Goal: Task Accomplishment & Management: Use online tool/utility

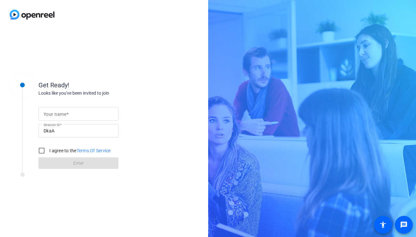
click at [60, 113] on mat-label "Your name" at bounding box center [55, 114] width 23 height 5
click at [60, 113] on input "Your name" at bounding box center [79, 114] width 70 height 8
type input "[PERSON_NAME]"
click at [43, 152] on input "I agree to the Terms Of Service" at bounding box center [41, 150] width 13 height 13
checkbox input "true"
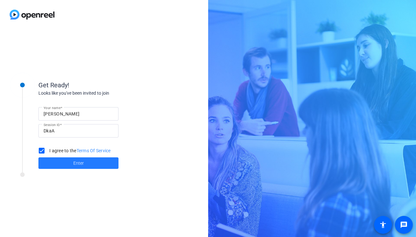
click at [68, 163] on span at bounding box center [78, 163] width 80 height 15
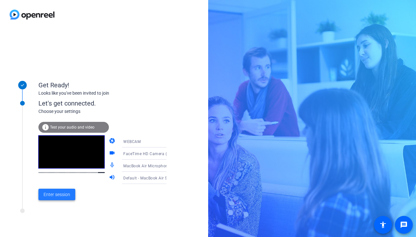
click at [57, 196] on span "Enter session" at bounding box center [57, 194] width 27 height 7
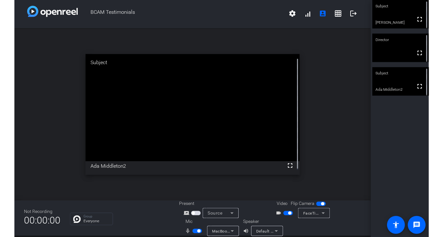
scroll to position [7, 0]
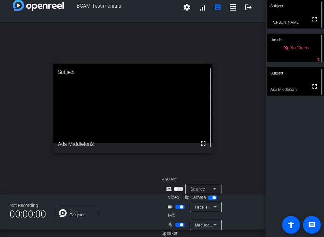
click at [177, 225] on span "button" at bounding box center [180, 225] width 10 height 4
click at [180, 225] on span "button" at bounding box center [180, 225] width 10 height 4
click at [176, 225] on span "button" at bounding box center [180, 225] width 10 height 4
click at [181, 225] on span "button" at bounding box center [180, 225] width 10 height 4
click at [178, 225] on span "button" at bounding box center [180, 225] width 10 height 4
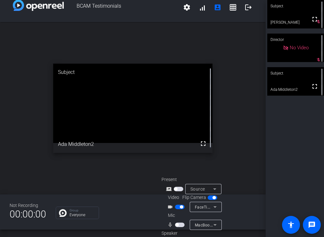
click at [179, 226] on span "button" at bounding box center [180, 225] width 10 height 4
click at [177, 224] on span "button" at bounding box center [180, 225] width 10 height 4
click at [181, 224] on span "button" at bounding box center [180, 225] width 10 height 4
click at [177, 224] on span "button" at bounding box center [180, 225] width 10 height 4
click at [180, 227] on span "button" at bounding box center [180, 225] width 10 height 4
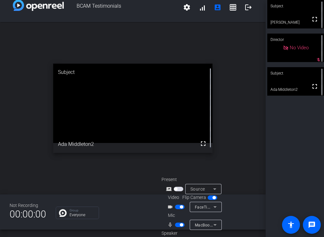
click at [176, 225] on span "button" at bounding box center [180, 225] width 10 height 4
click at [179, 225] on span "button" at bounding box center [180, 225] width 10 height 4
click at [177, 225] on span "button" at bounding box center [180, 225] width 10 height 4
click at [181, 225] on span "button" at bounding box center [180, 225] width 10 height 4
click at [176, 223] on span "button" at bounding box center [180, 225] width 10 height 4
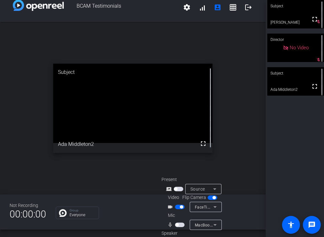
click at [181, 226] on span "button" at bounding box center [180, 225] width 10 height 4
click at [177, 224] on span "button" at bounding box center [180, 225] width 10 height 4
click at [177, 224] on span "button" at bounding box center [176, 224] width 3 height 3
click at [176, 225] on span "button" at bounding box center [180, 225] width 10 height 4
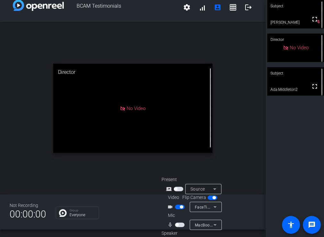
click at [177, 225] on span "button" at bounding box center [176, 224] width 3 height 3
